Goal: Find specific page/section: Find specific page/section

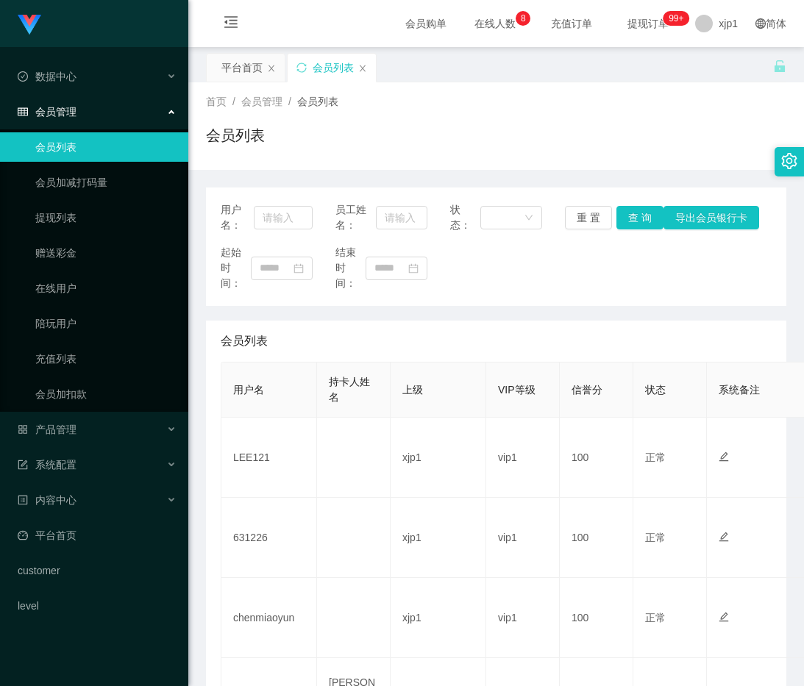
click at [232, 464] on td "LEE121" at bounding box center [269, 458] width 96 height 80
